Goal: Transaction & Acquisition: Obtain resource

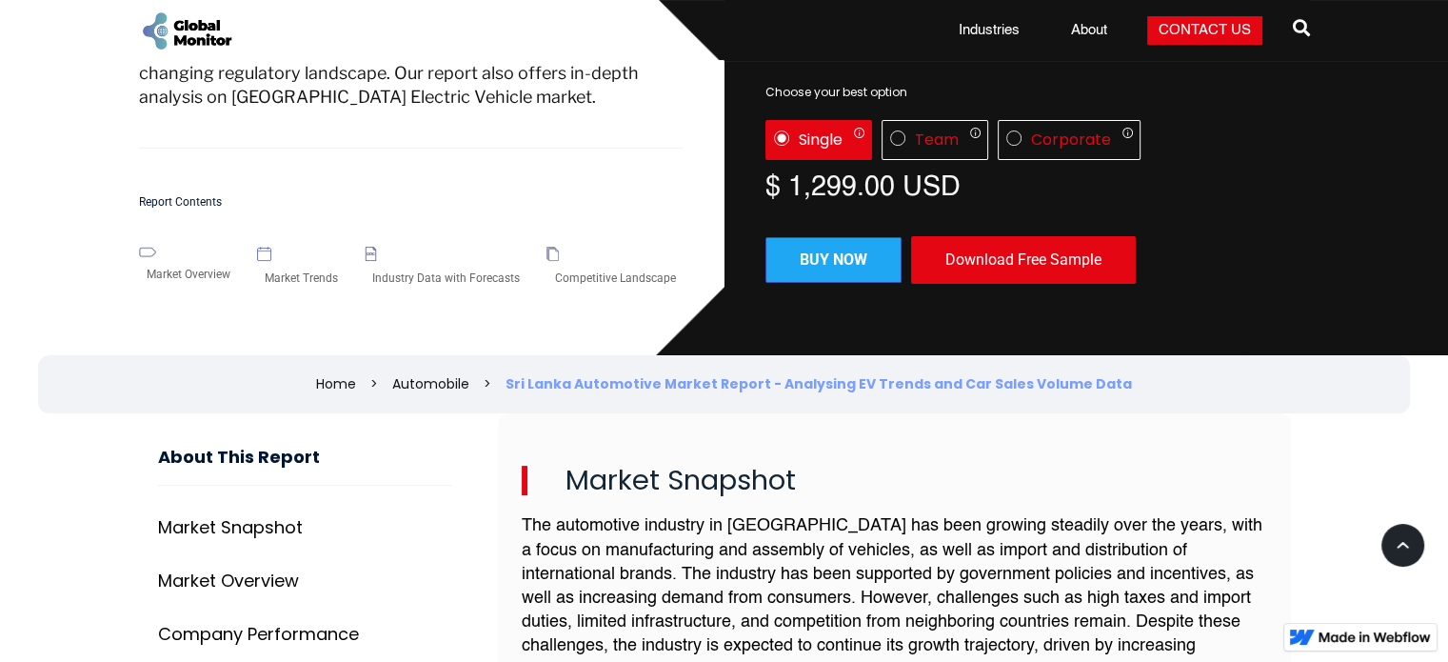
scroll to position [395, 0]
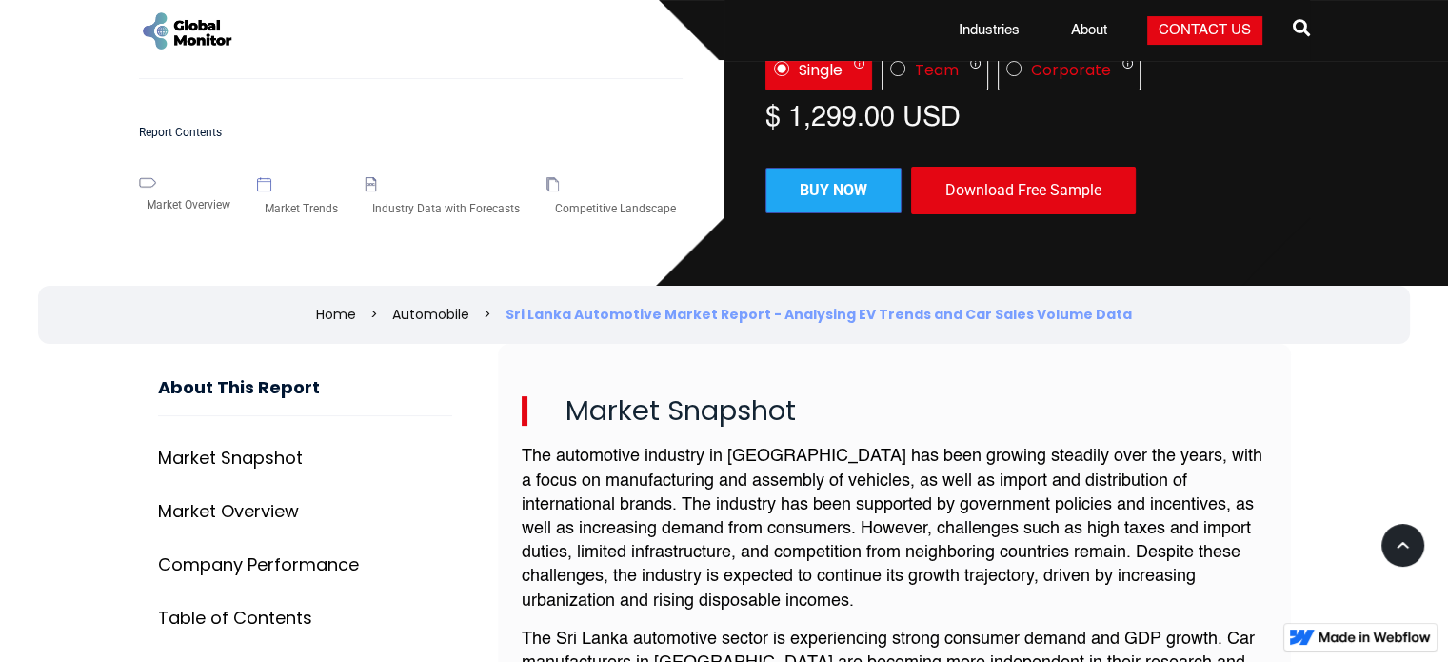
click at [1025, 186] on div "Download Free Sample" at bounding box center [1023, 191] width 225 height 48
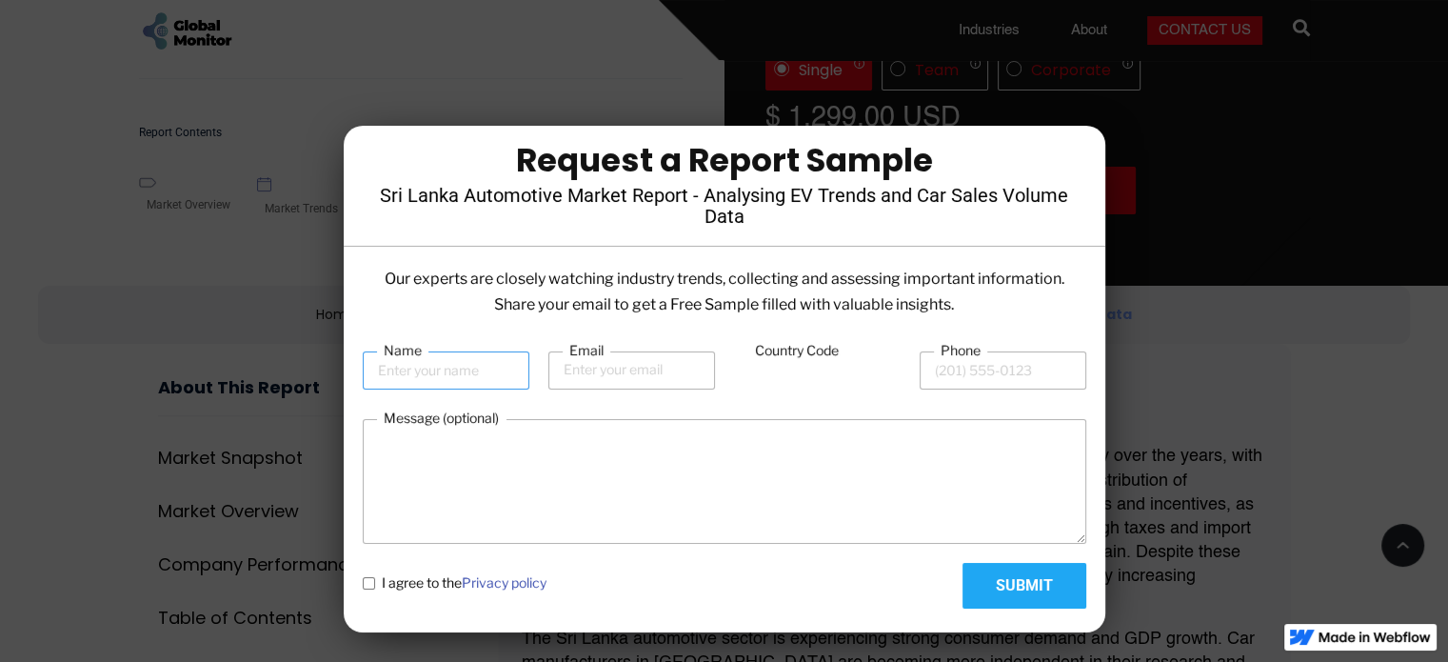
click at [450, 368] on input "Name" at bounding box center [446, 370] width 167 height 38
type input "Weerakkodige [PERSON_NAME]"
type input "94"
type input "719511141"
click at [620, 366] on input "Email" at bounding box center [631, 370] width 167 height 38
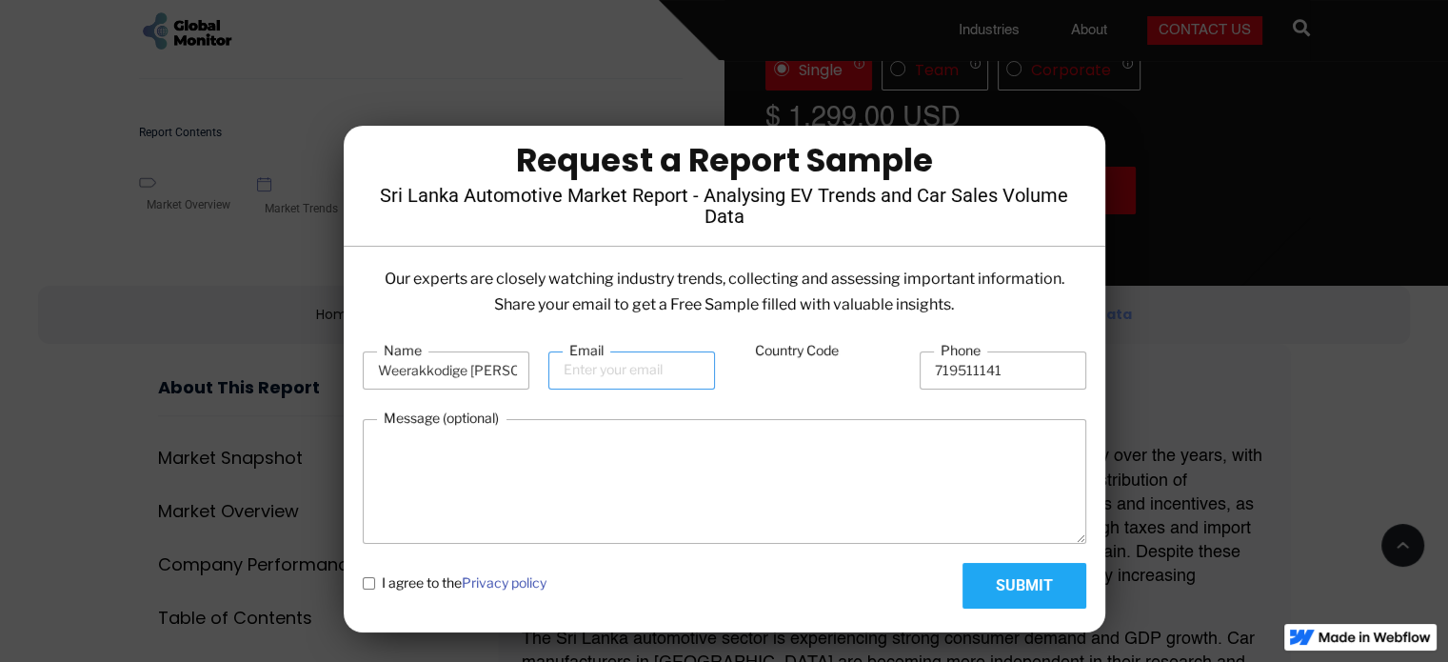
type input "[EMAIL_ADDRESS][DOMAIN_NAME]"
click at [372, 578] on policy "I agree to the Privacy policy" at bounding box center [369, 583] width 12 height 12
checkbox policy "true"
click at [977, 566] on input "Submit" at bounding box center [1024, 586] width 124 height 46
type input "Please wait..."
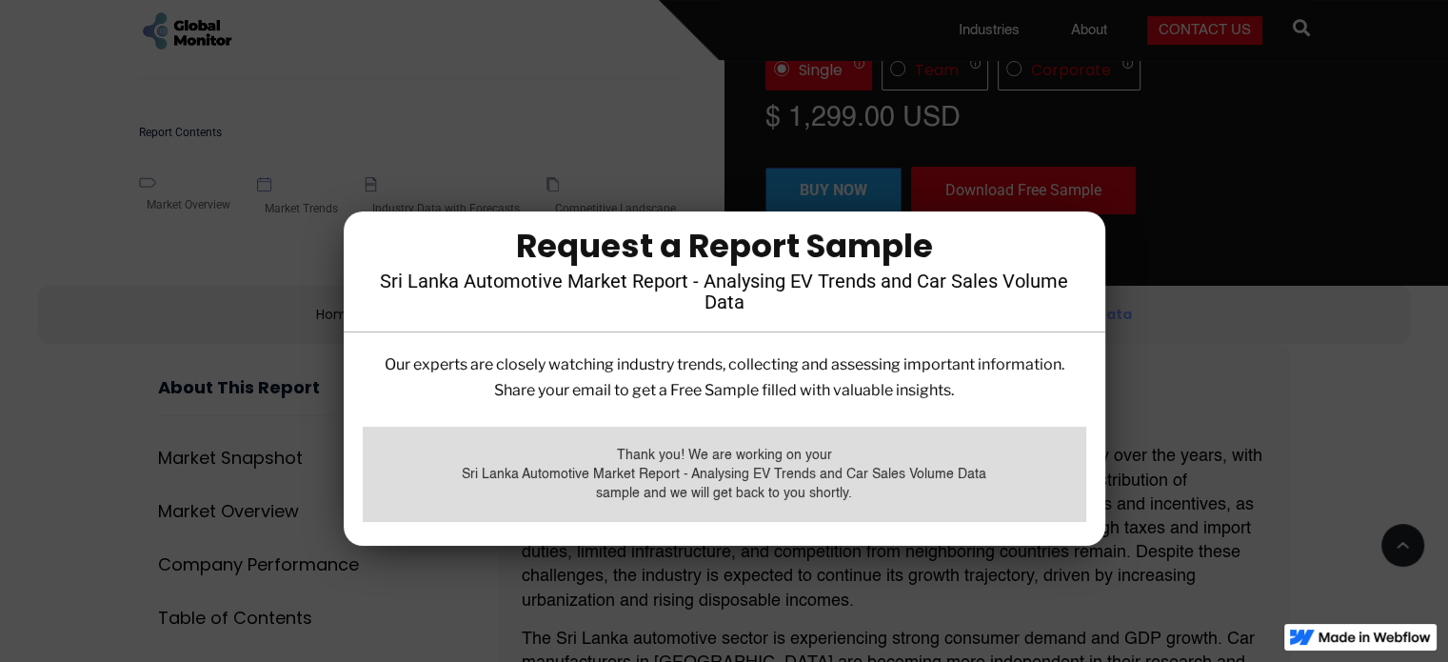
click at [1211, 461] on div at bounding box center [724, 331] width 1448 height 662
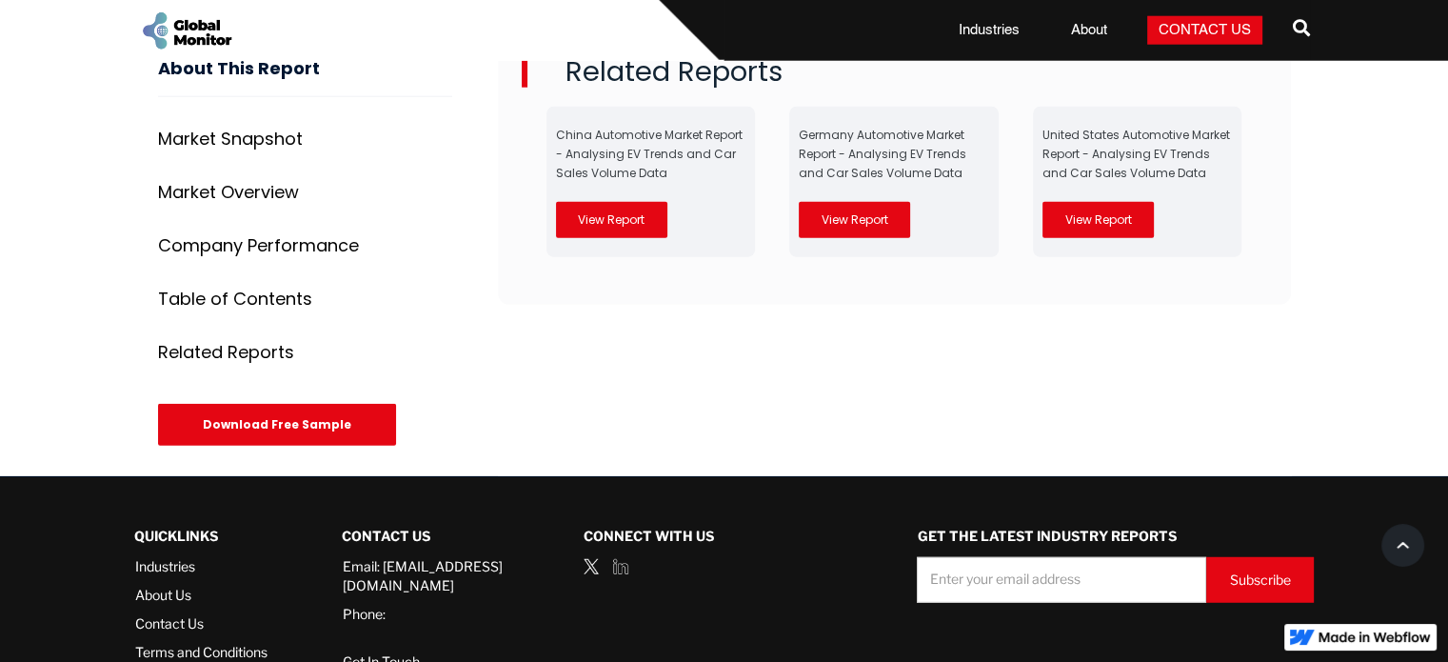
scroll to position [5033, 0]
